Goal: Information Seeking & Learning: Learn about a topic

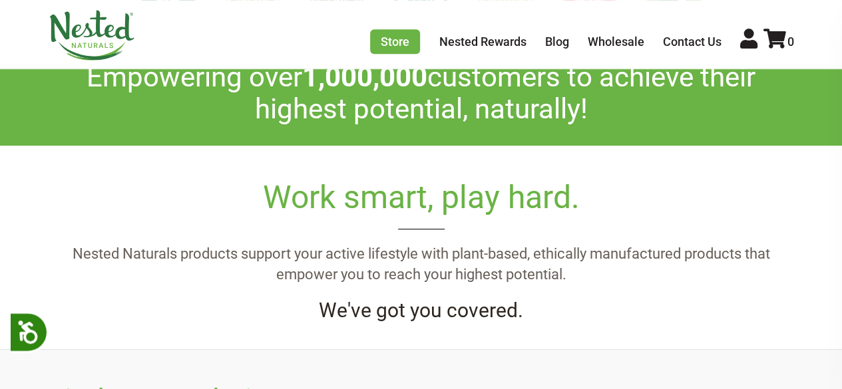
scroll to position [466, 0]
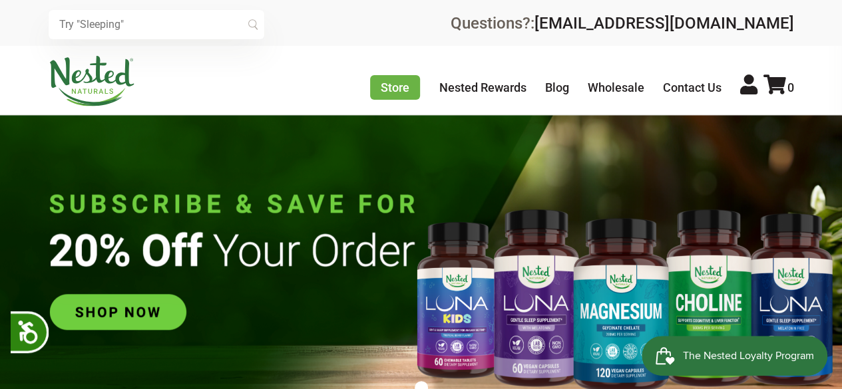
scroll to position [0, 1169]
click at [687, 89] on link "Contact Us" at bounding box center [692, 88] width 59 height 14
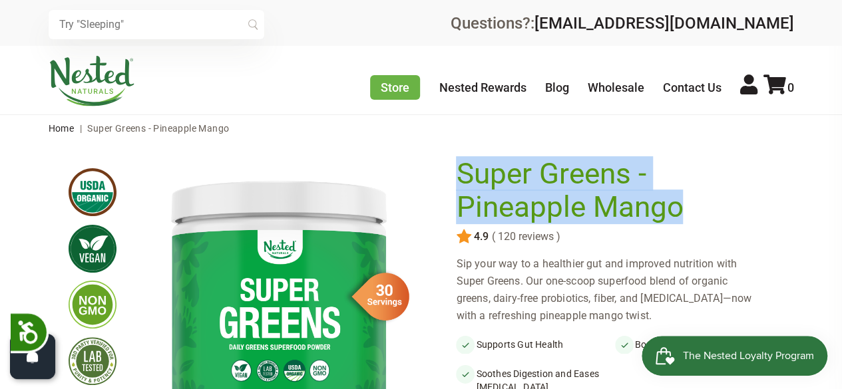
drag, startPoint x: 455, startPoint y: 173, endPoint x: 681, endPoint y: 210, distance: 229.2
copy div "Super Greens - Pineapple Mango"
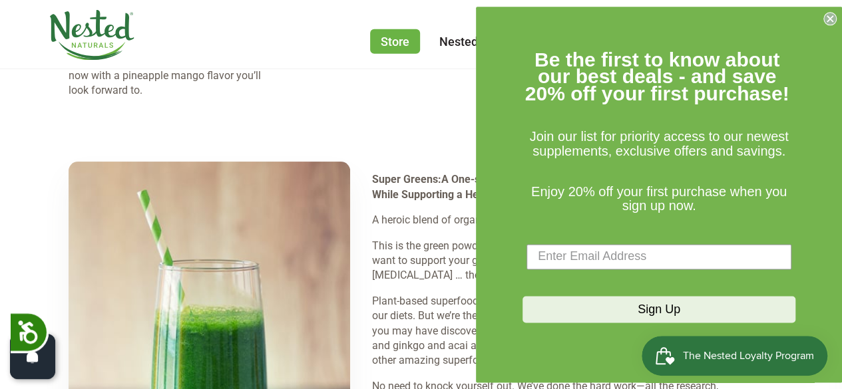
scroll to position [1996, 0]
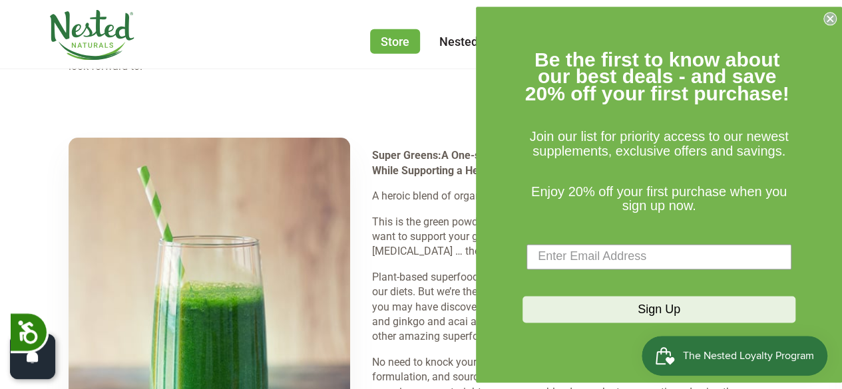
click at [824, 18] on circle "Close dialog" at bounding box center [830, 18] width 13 height 13
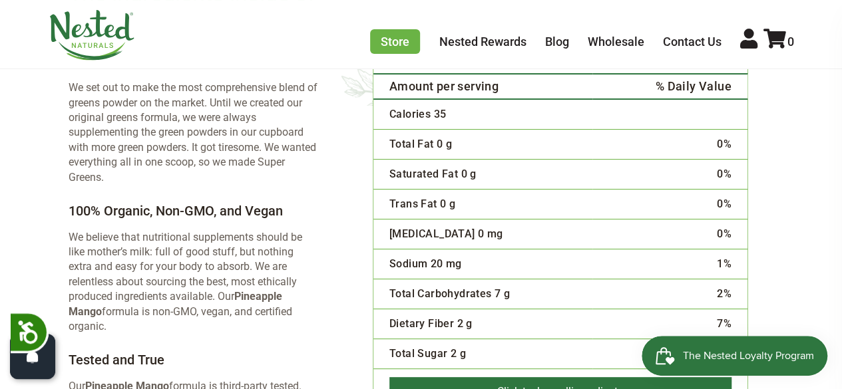
scroll to position [2529, 0]
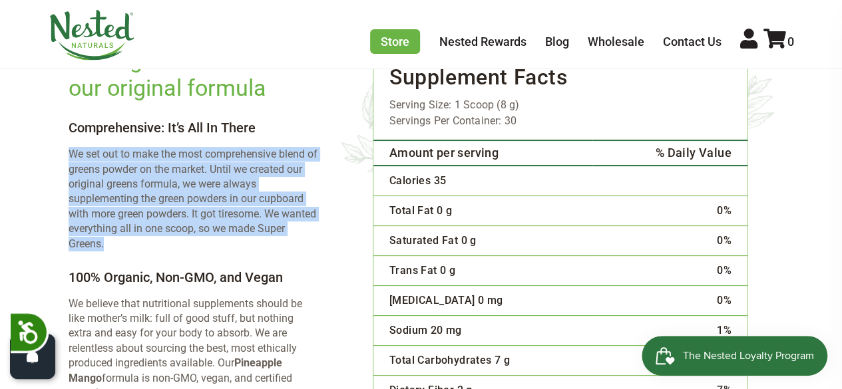
drag, startPoint x: 68, startPoint y: 110, endPoint x: 176, endPoint y: 198, distance: 139.5
click at [176, 198] on p "We set out to make the most comprehensive blend of greens powder on the market.…" at bounding box center [194, 199] width 251 height 104
copy p "We set out to make the most comprehensive blend of greens powder on the market.…"
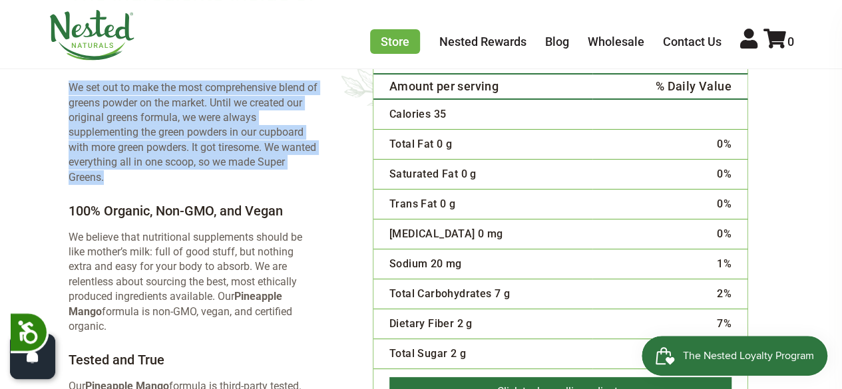
drag, startPoint x: 70, startPoint y: 187, endPoint x: 118, endPoint y: 277, distance: 101.8
click at [118, 277] on p "We believe that nutritional supplements should be like mother’s milk: full of g…" at bounding box center [194, 282] width 251 height 104
copy p "We believe that nutritional supplements should be like mother’s milk: full of g…"
